Goal: Task Accomplishment & Management: Manage account settings

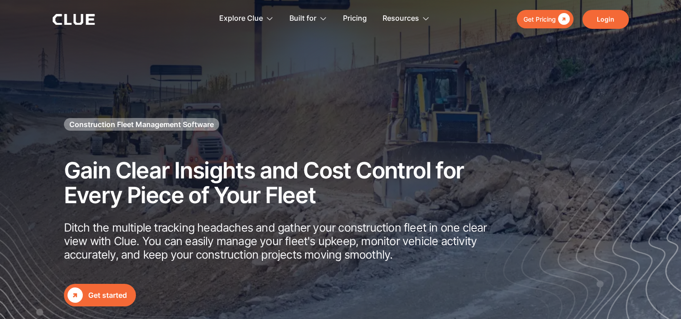
click at [615, 19] on link "Login" at bounding box center [606, 19] width 46 height 19
click at [606, 22] on link "Login" at bounding box center [606, 19] width 46 height 19
click at [618, 16] on link "Login" at bounding box center [606, 19] width 46 height 19
